Goal: Check status: Check status

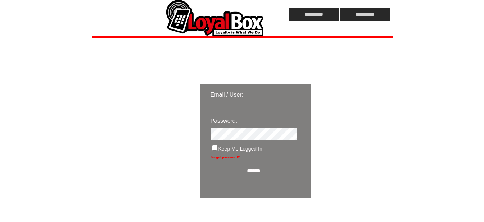
type input "**********"
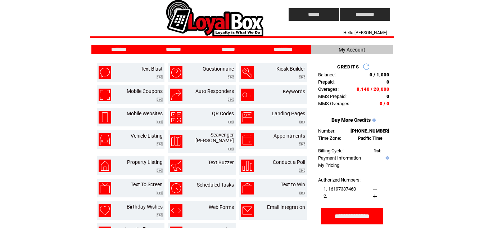
click at [283, 46] on input "**********" at bounding box center [283, 49] width 54 height 6
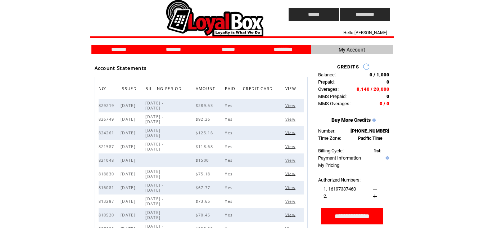
click at [292, 105] on span "View" at bounding box center [291, 105] width 12 height 5
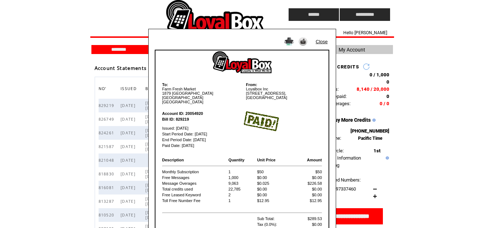
click at [292, 42] on img at bounding box center [289, 41] width 10 height 8
click at [325, 40] on link "Close" at bounding box center [321, 41] width 12 height 5
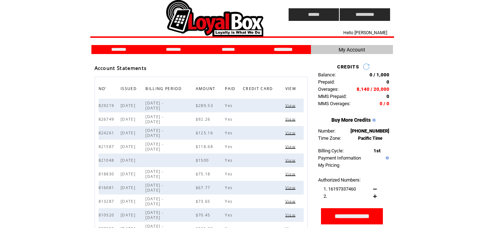
click at [292, 105] on span "View" at bounding box center [291, 105] width 12 height 5
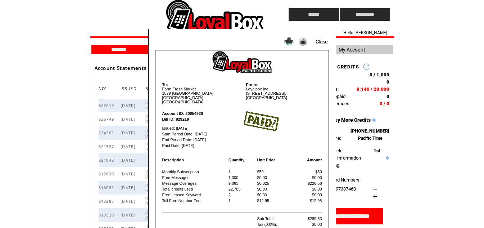
click at [322, 40] on link "Close" at bounding box center [321, 41] width 12 height 5
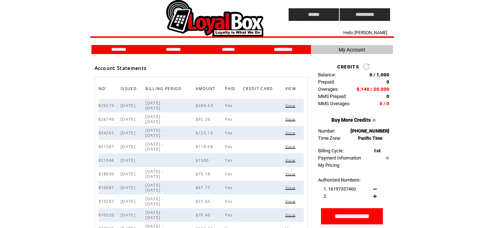
click at [290, 118] on span "View" at bounding box center [291, 119] width 12 height 5
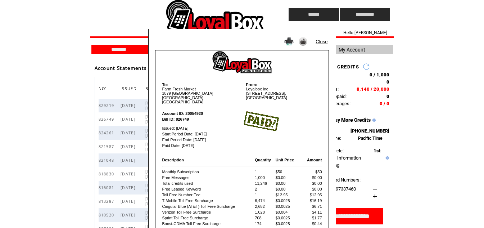
click at [291, 42] on img at bounding box center [289, 41] width 10 height 8
click at [318, 41] on link "Close" at bounding box center [321, 41] width 12 height 5
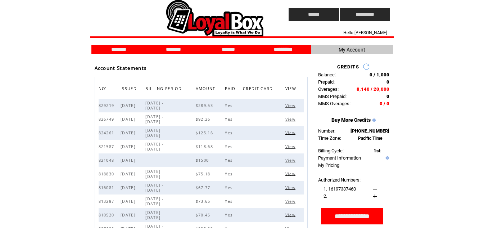
click at [292, 131] on span "View" at bounding box center [291, 132] width 12 height 5
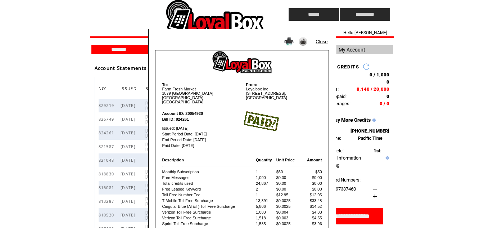
click at [290, 41] on img at bounding box center [289, 41] width 10 height 8
click at [324, 42] on link "Close" at bounding box center [321, 41] width 12 height 5
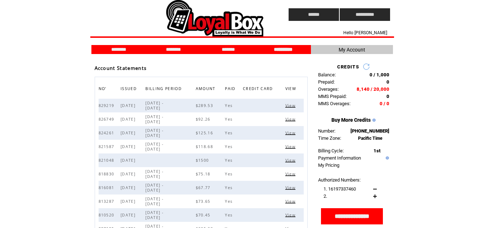
click at [292, 147] on span "View" at bounding box center [291, 146] width 12 height 5
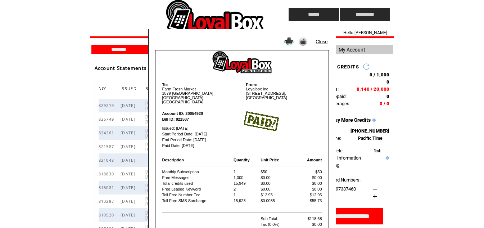
click at [289, 42] on img at bounding box center [289, 41] width 10 height 8
click at [319, 42] on link "Close" at bounding box center [321, 41] width 12 height 5
